Goal: Use online tool/utility: Utilize a website feature to perform a specific function

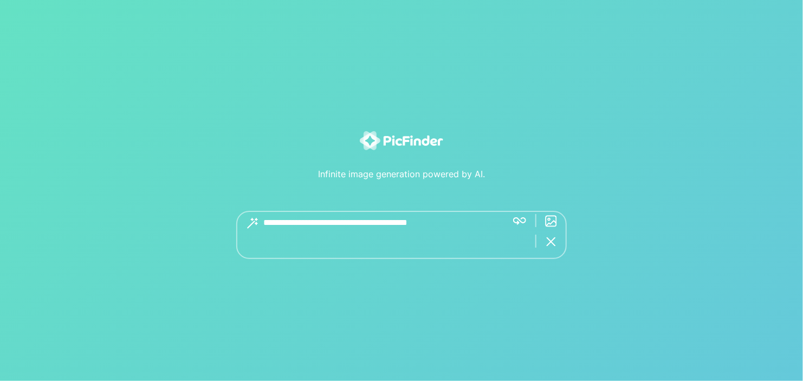
click at [321, 232] on textarea at bounding box center [380, 235] width 235 height 48
type textarea "**********"
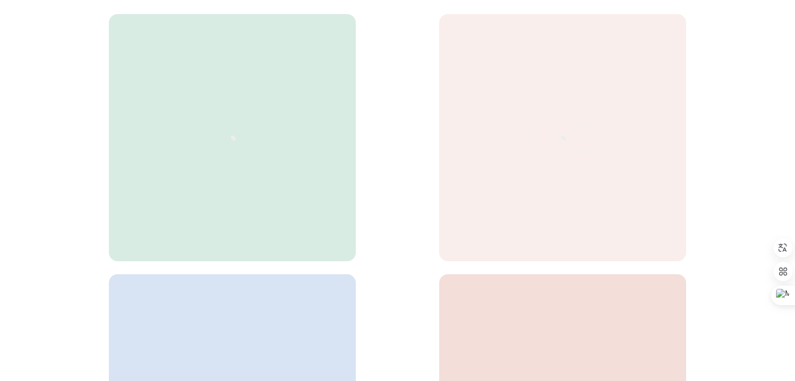
scroll to position [163, 0]
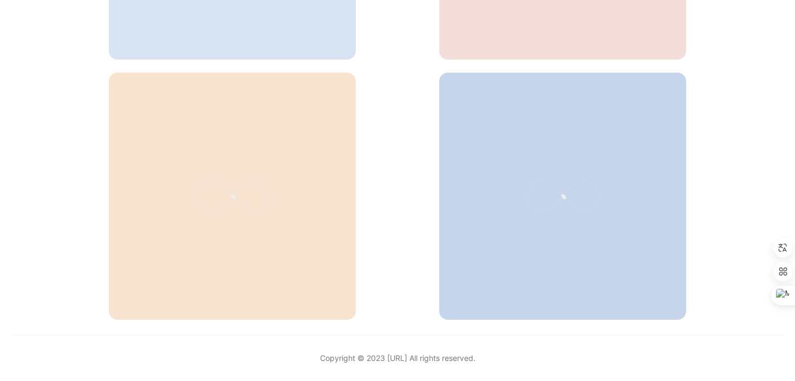
scroll to position [462, 0]
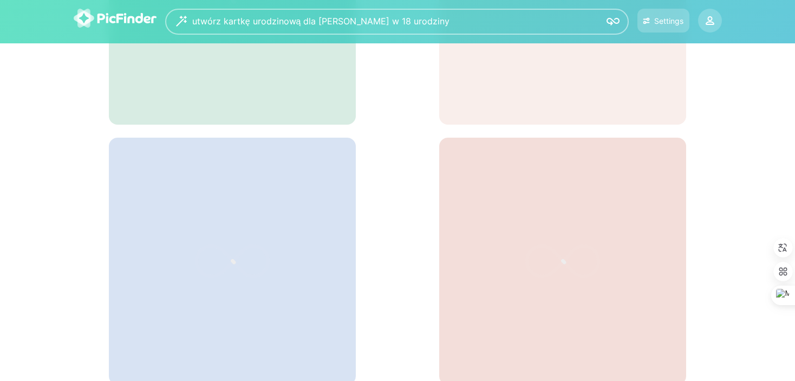
scroll to position [28, 0]
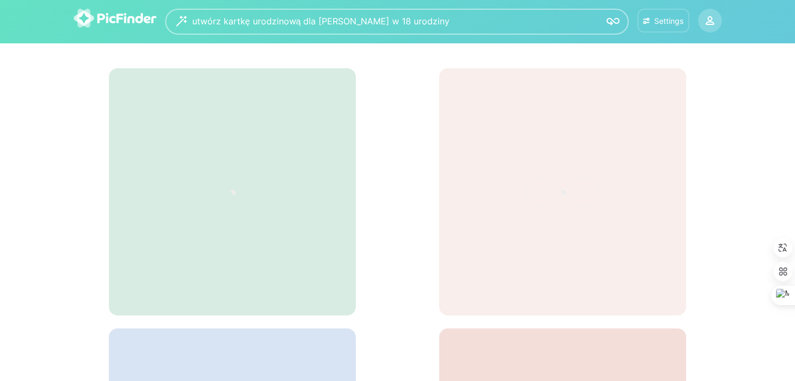
click at [669, 15] on button "Settings" at bounding box center [664, 21] width 52 height 24
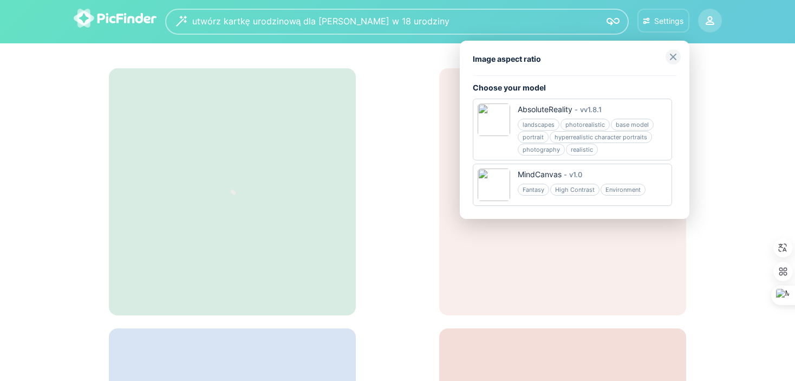
click at [675, 58] on img at bounding box center [673, 56] width 15 height 15
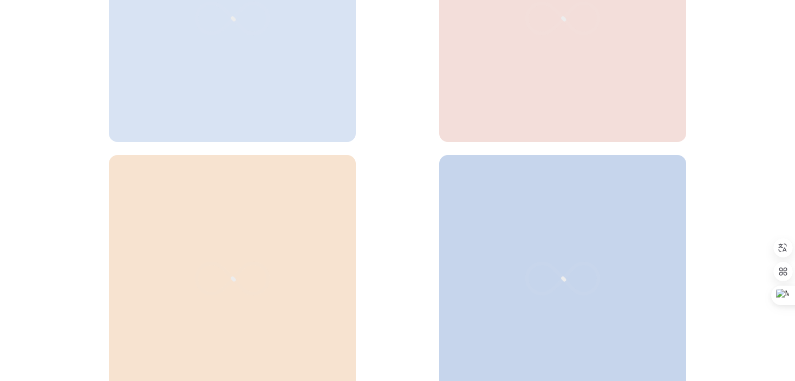
scroll to position [516, 0]
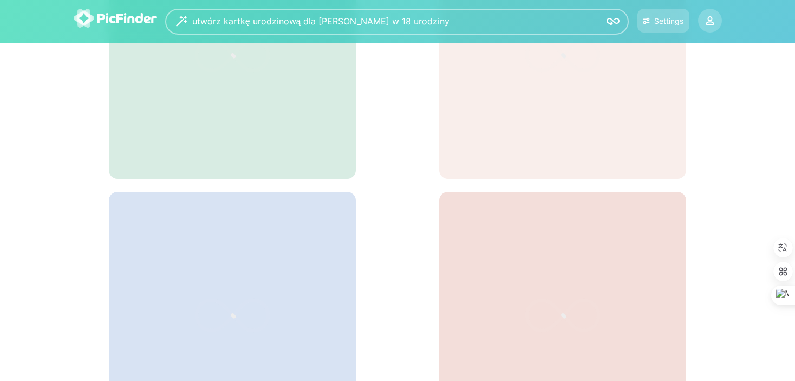
scroll to position [28, 0]
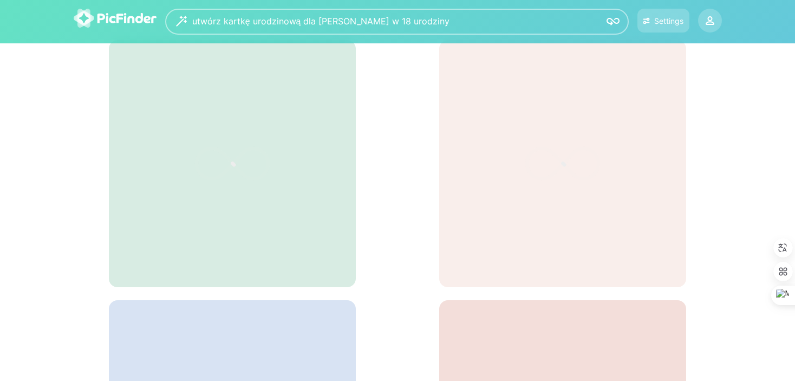
click at [613, 22] on img at bounding box center [613, 21] width 13 height 13
click at [90, 20] on img at bounding box center [115, 18] width 83 height 19
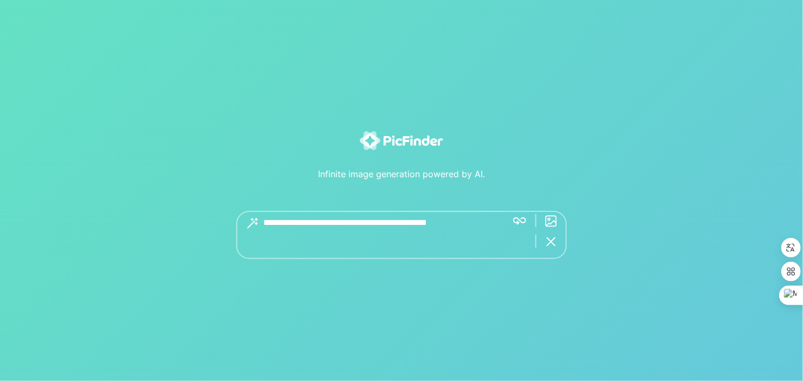
type textarea "**********"
